Goal: Task Accomplishment & Management: Manage account settings

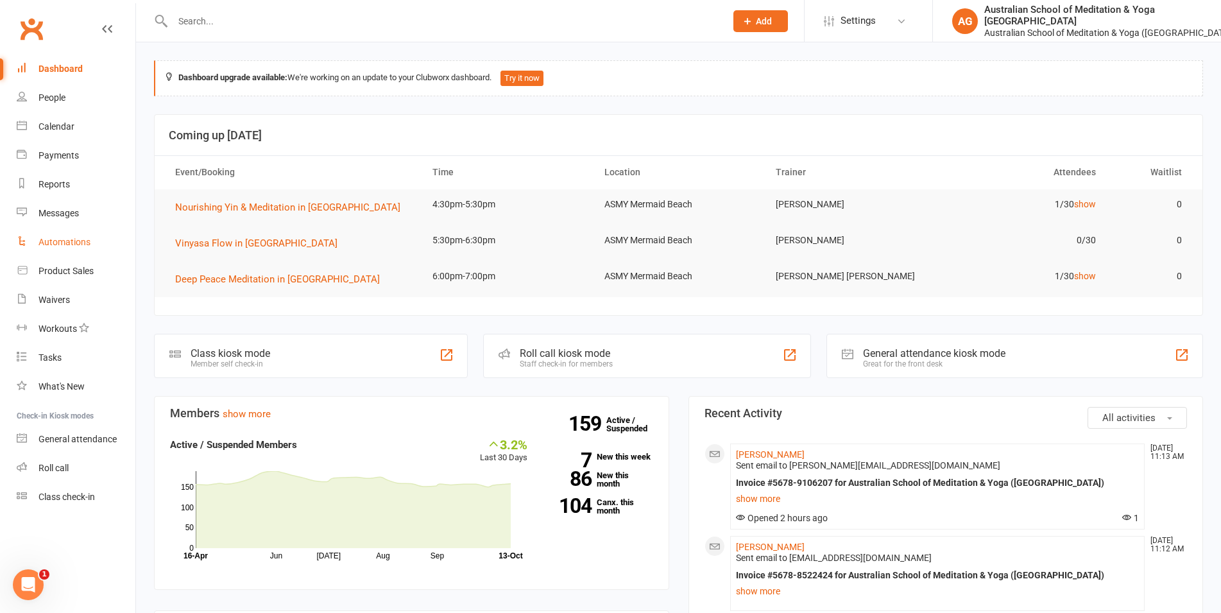
click at [60, 235] on link "Automations" at bounding box center [76, 242] width 119 height 29
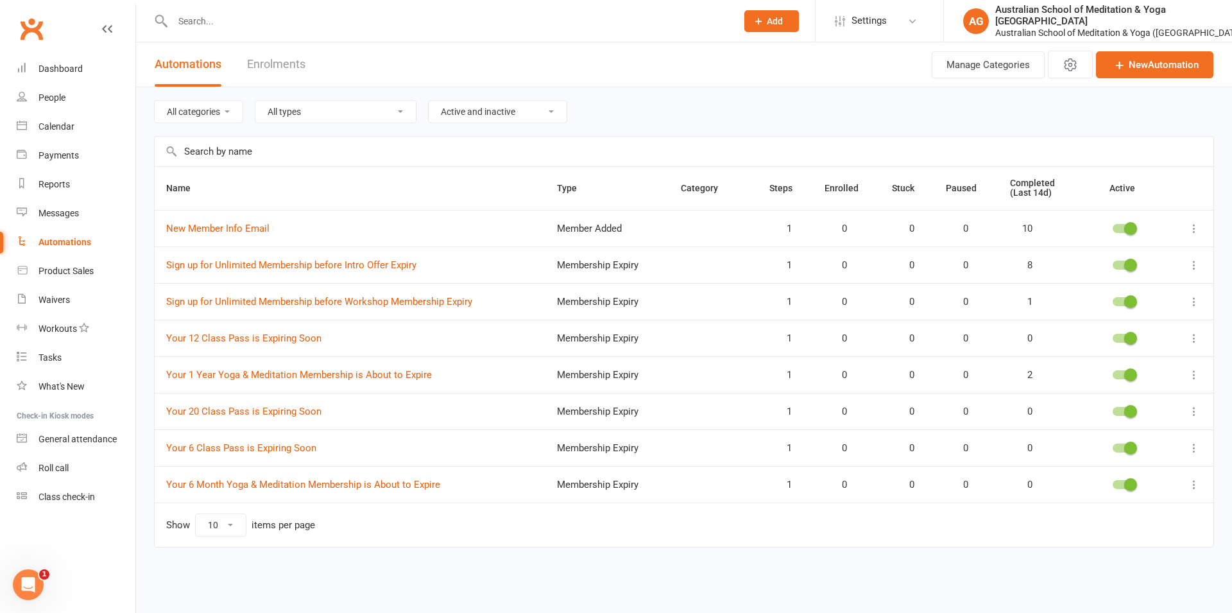
click at [1196, 228] on icon at bounding box center [1193, 228] width 13 height 13
click at [1140, 252] on link "Edit" at bounding box center [1137, 254] width 127 height 26
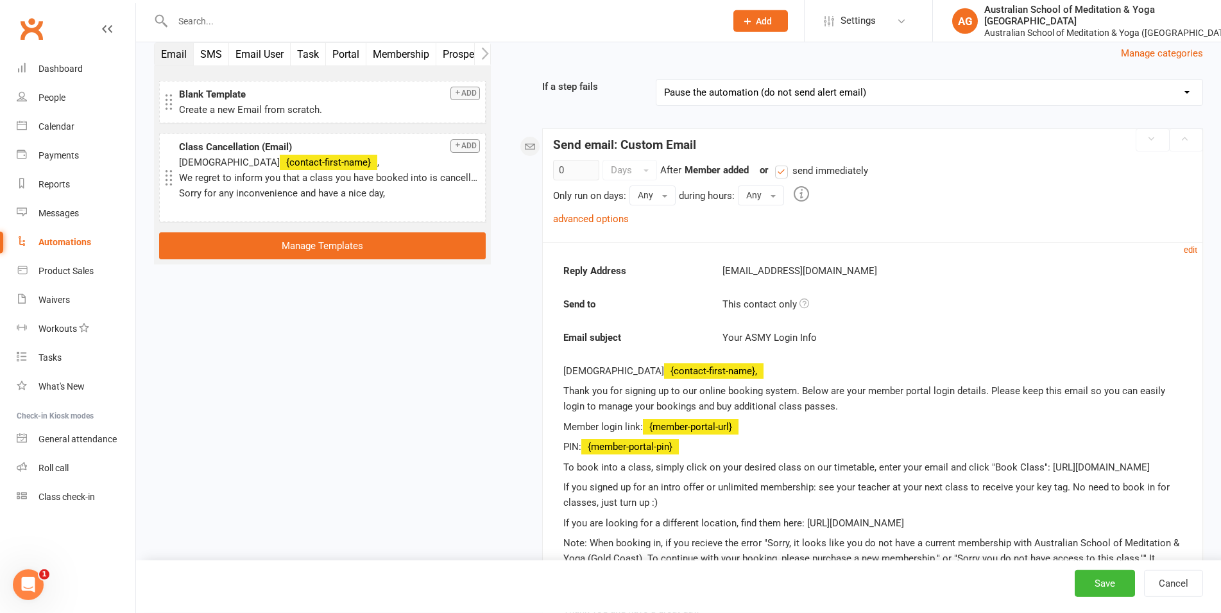
scroll to position [196, 0]
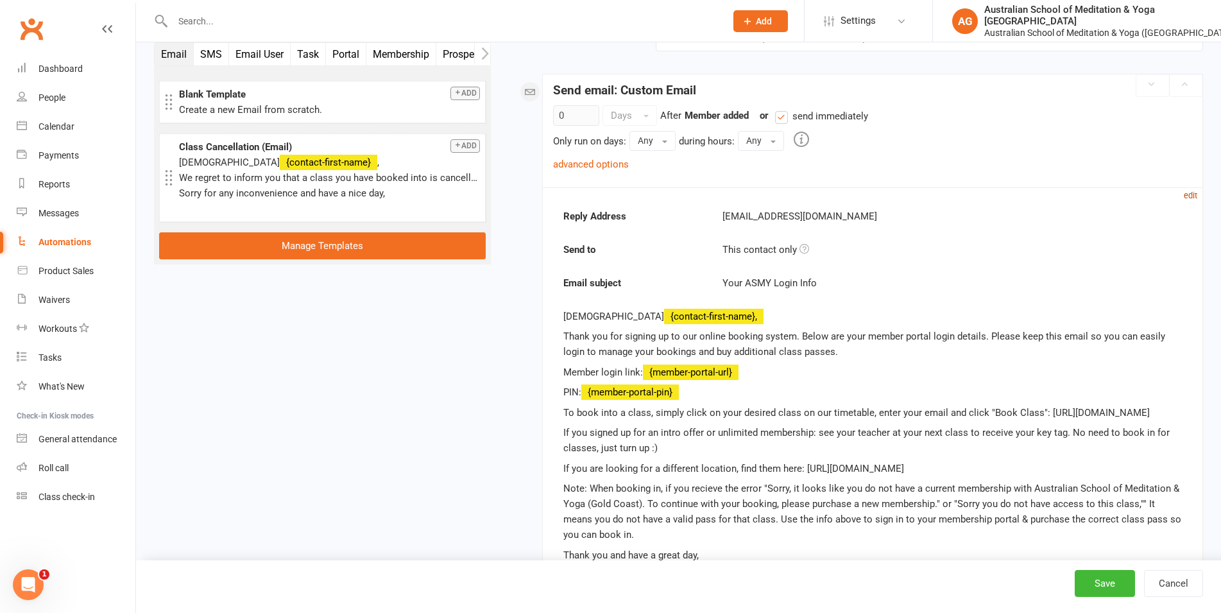
click at [1196, 194] on small "edit" at bounding box center [1189, 196] width 13 height 10
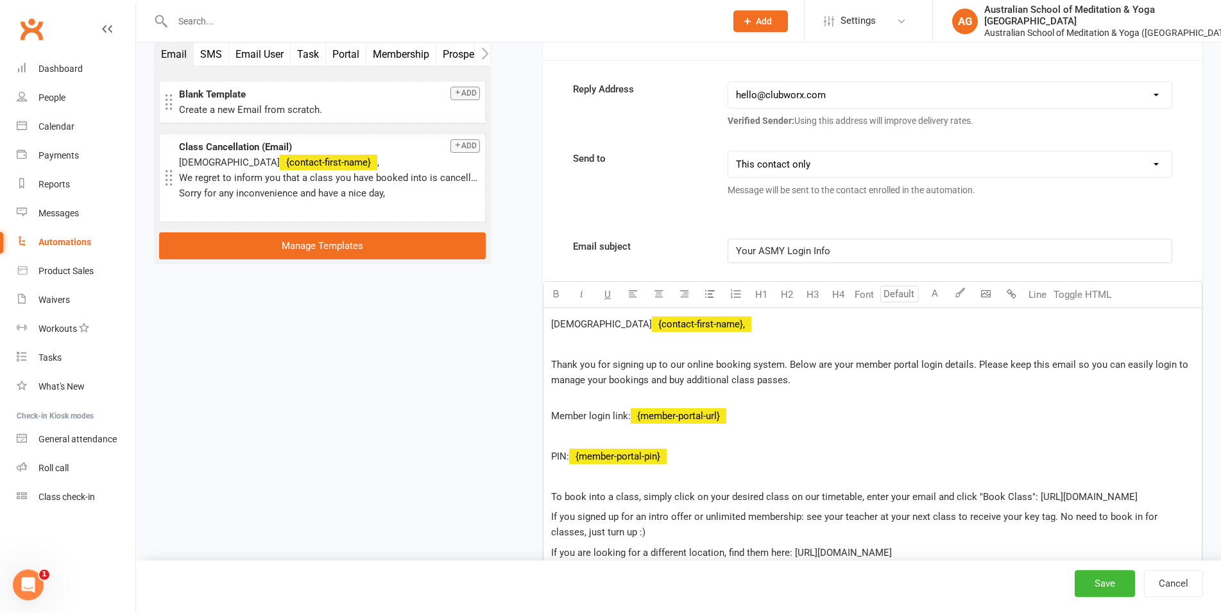
scroll to position [262, 0]
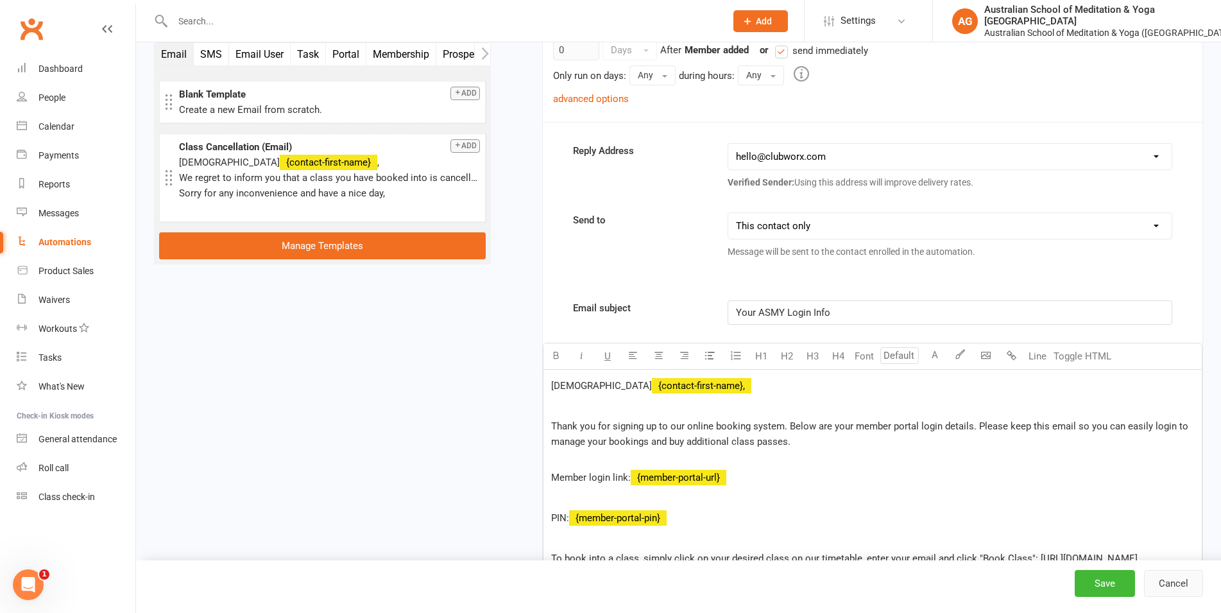
click at [1184, 579] on button "Cancel" at bounding box center [1173, 583] width 59 height 27
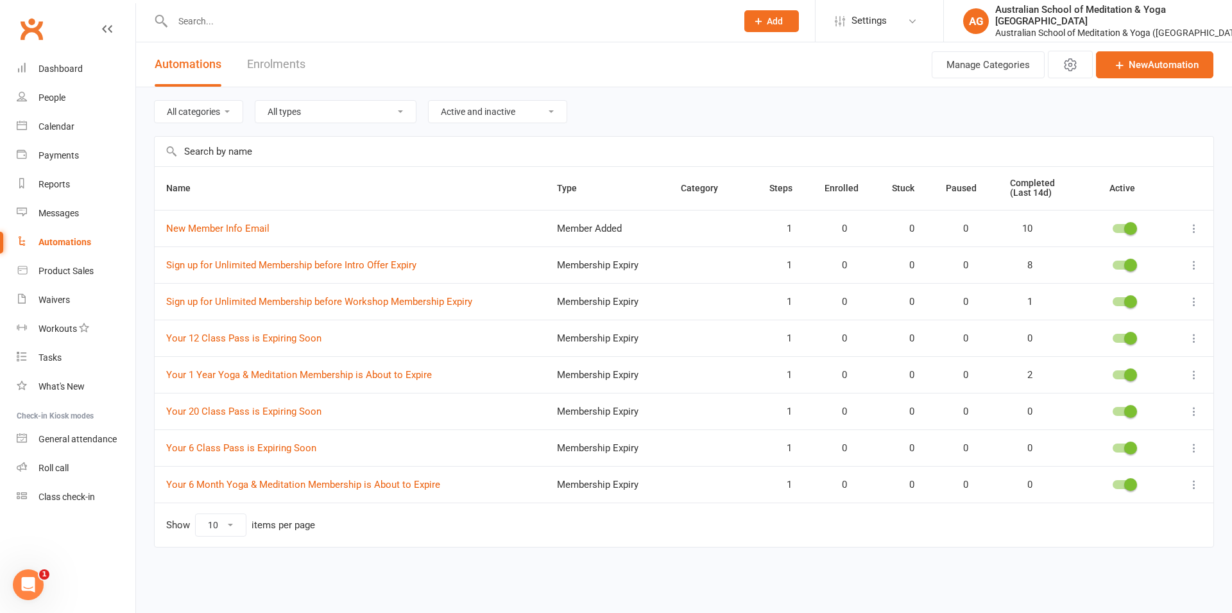
click at [1193, 225] on icon at bounding box center [1193, 228] width 13 height 13
click at [1136, 252] on link "Edit" at bounding box center [1137, 254] width 127 height 26
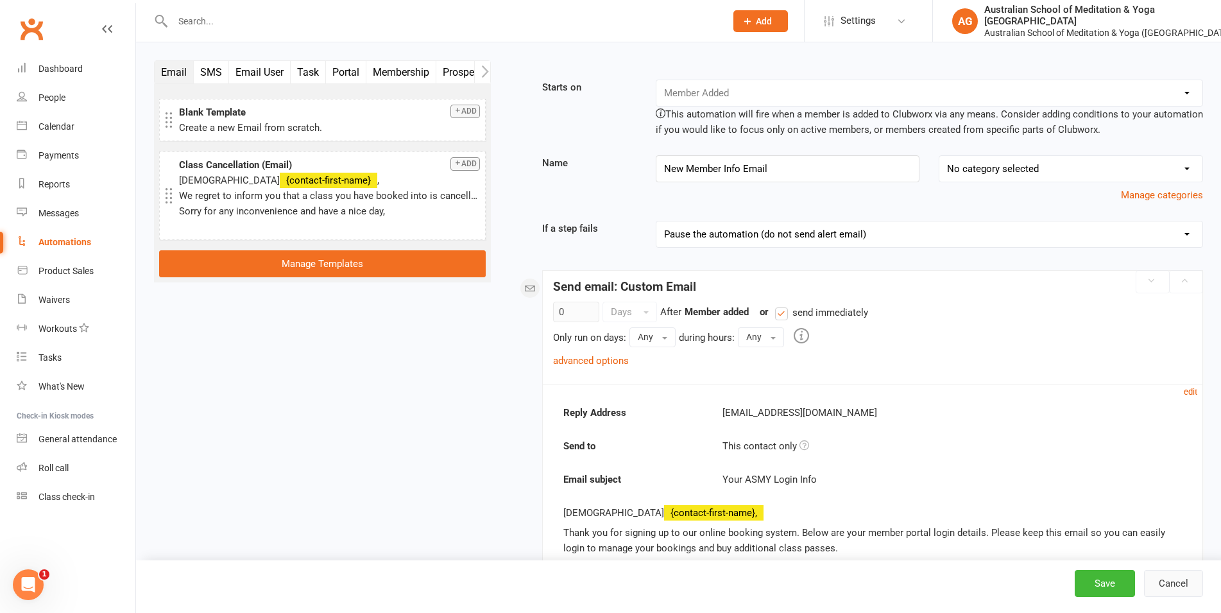
click at [1176, 580] on button "Cancel" at bounding box center [1173, 583] width 59 height 27
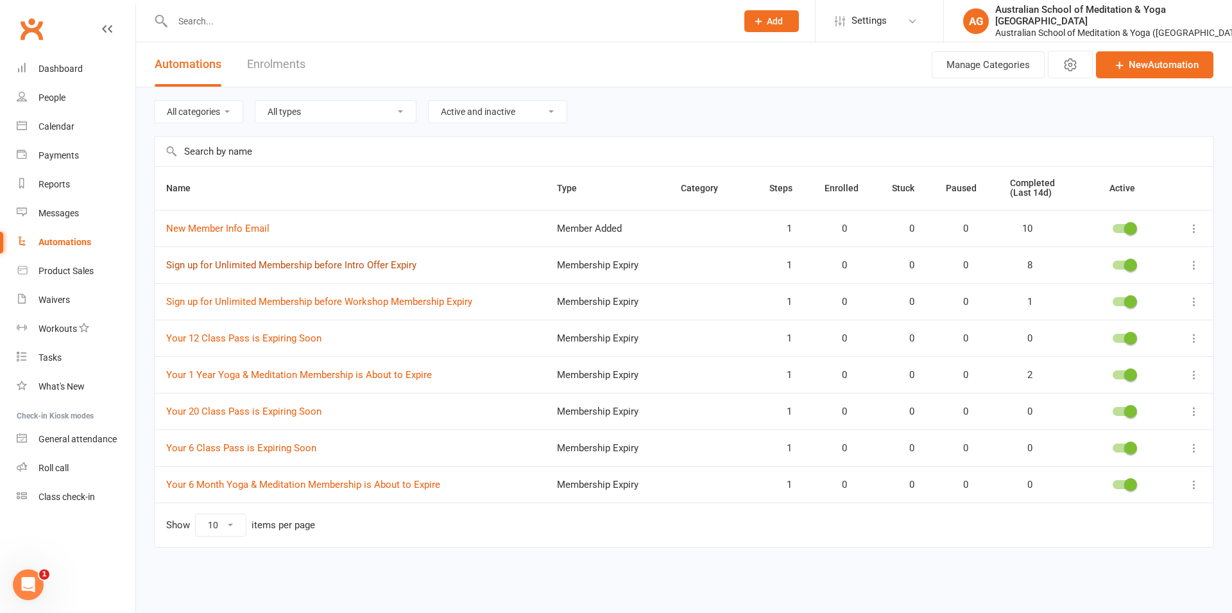
click at [358, 265] on link "Sign up for Unlimited Membership before Intro Offer Expiry" at bounding box center [291, 265] width 250 height 12
click at [1187, 301] on button at bounding box center [1193, 301] width 15 height 15
click at [1123, 324] on link "Edit" at bounding box center [1137, 327] width 127 height 26
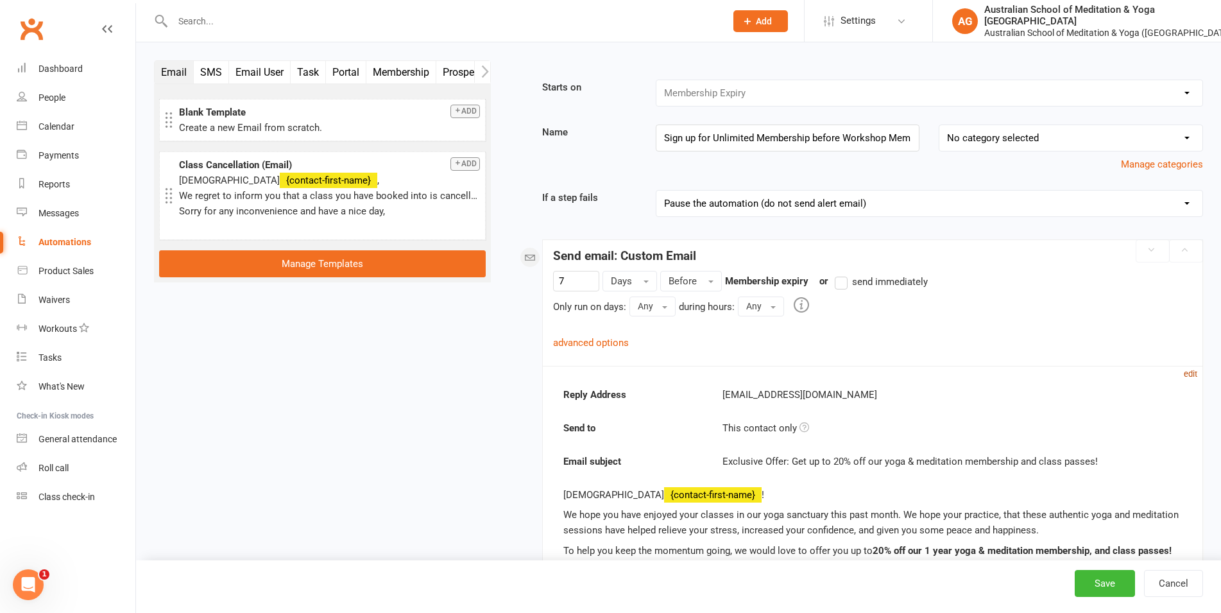
click at [1192, 369] on small "edit" at bounding box center [1189, 374] width 13 height 10
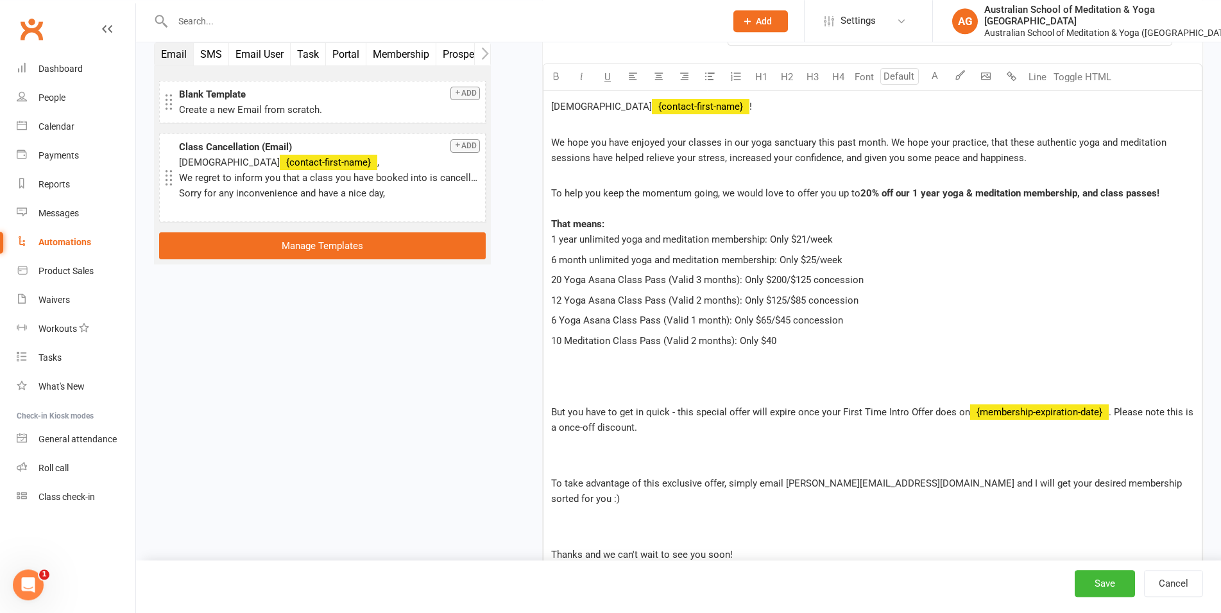
scroll to position [523, 0]
click at [723, 407] on span "But you have to get in quick - this special offer will expire once your First T…" at bounding box center [760, 411] width 419 height 12
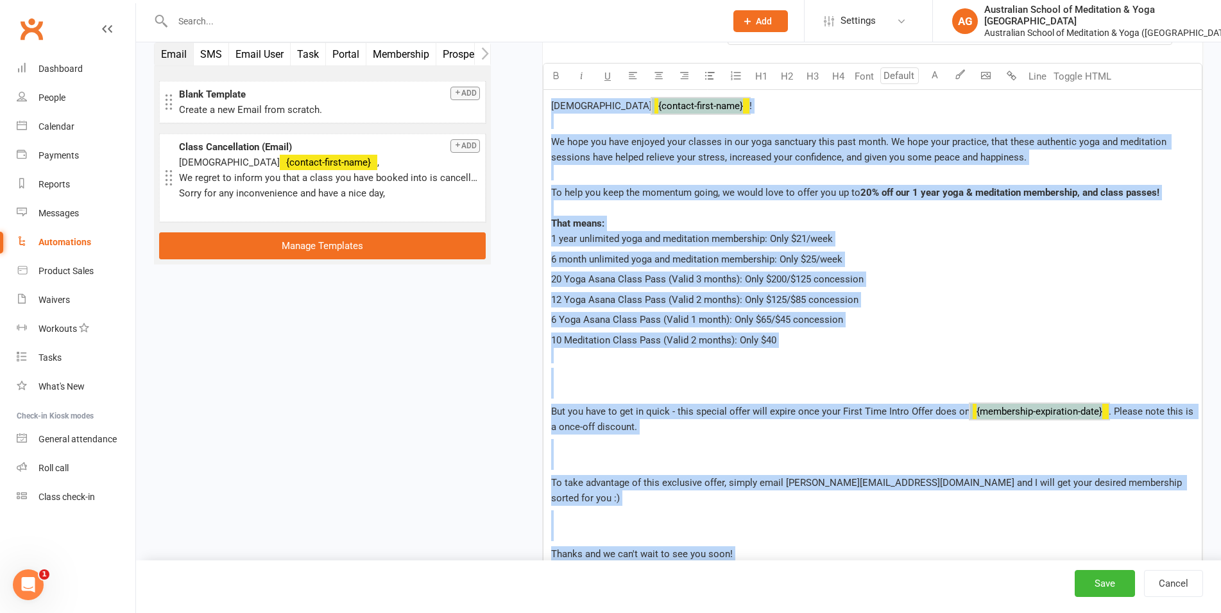
copy div "Loremip ﻿ {dolorsi-ametc-adip} ! El sedd eiu temp incidid utla etdolor ma ali e…"
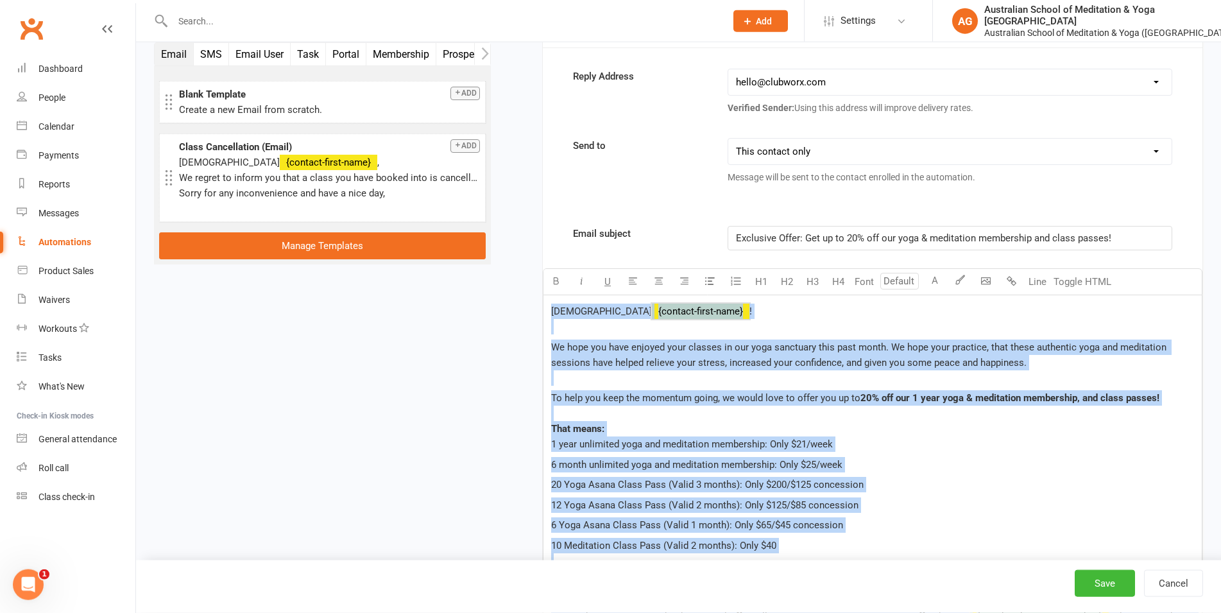
scroll to position [196, 0]
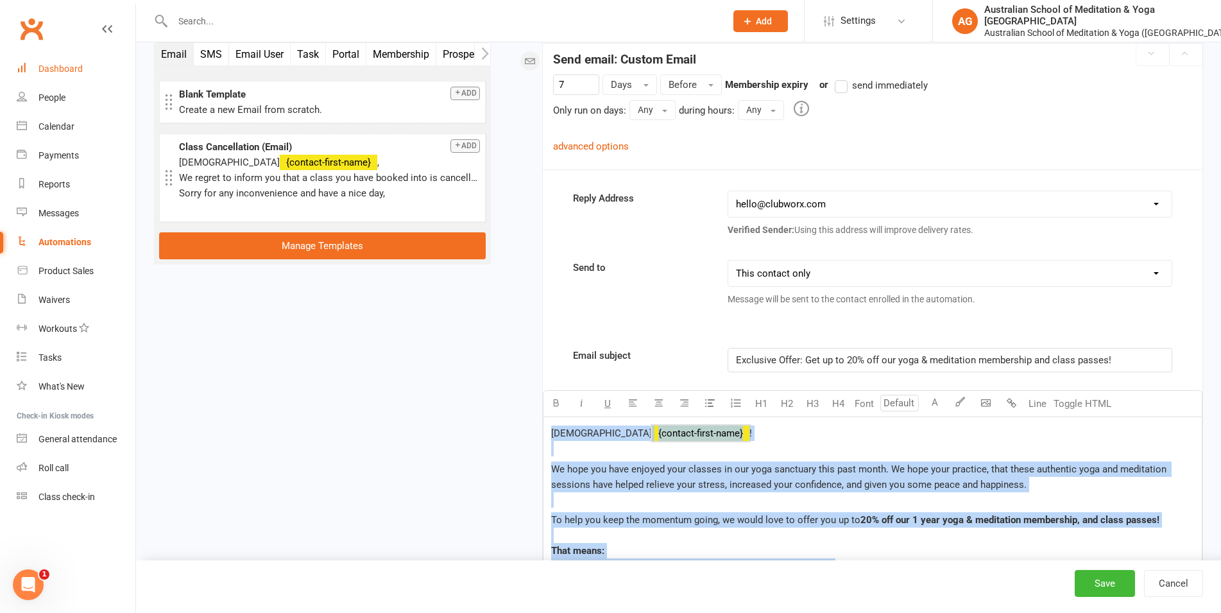
click at [49, 64] on div "Dashboard" at bounding box center [60, 69] width 44 height 10
